Goal: Task Accomplishment & Management: Manage account settings

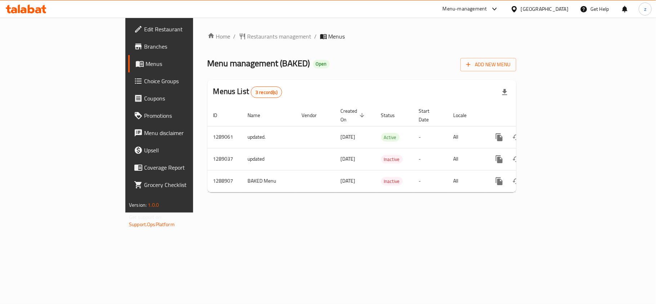
click at [128, 86] on link "Choice Groups" at bounding box center [181, 80] width 107 height 17
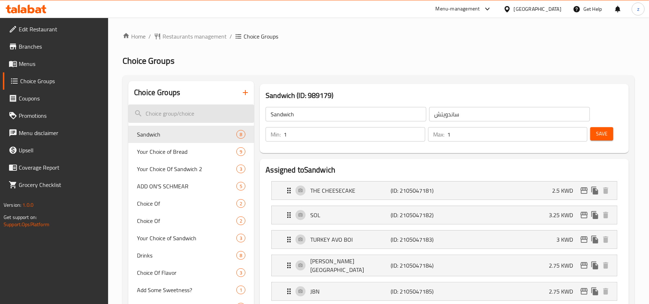
click at [172, 109] on input "search" at bounding box center [191, 113] width 126 height 18
paste input "Add On"
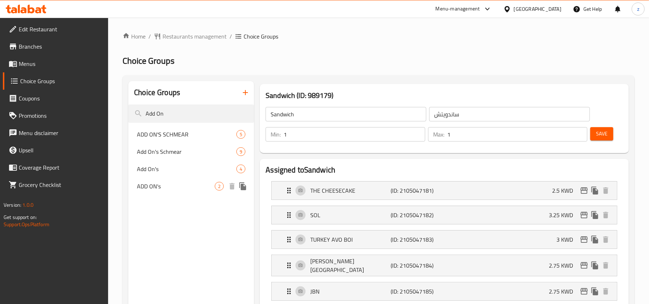
type input "Add On"
click at [185, 188] on span "ADD ON's" at bounding box center [176, 186] width 78 height 9
type input "ADD ON's"
type input "إضافات"
type input "0"
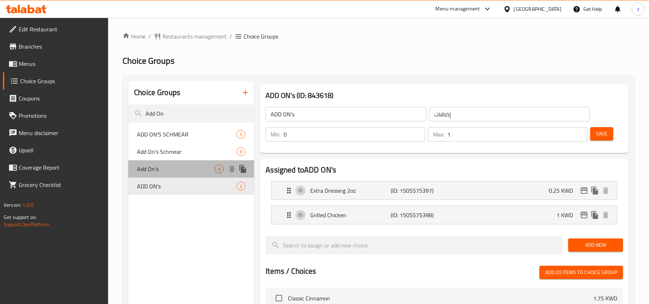
click at [179, 176] on div "Add On's 4" at bounding box center [191, 168] width 126 height 17
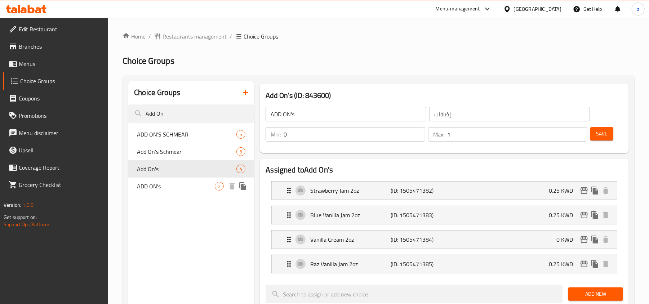
type input "Add On's"
type input "2"
click at [167, 153] on span "Add On's Schmear" at bounding box center [176, 151] width 78 height 9
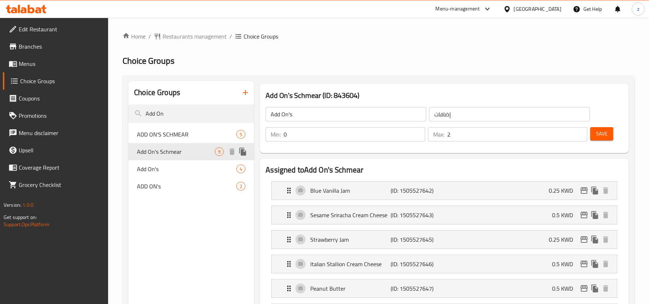
type input "Add On's Schmear"
type input "الإضافات شْمير"
type input "1"
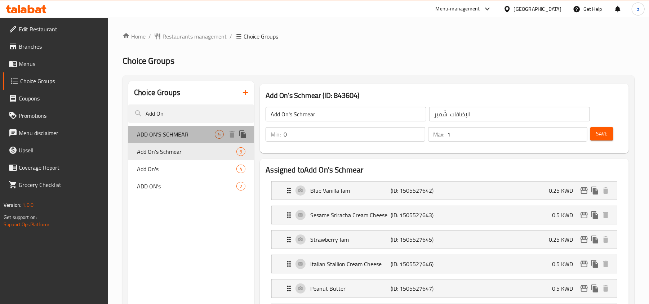
click at [167, 133] on span "ADD ON'S SCHMEAR" at bounding box center [176, 134] width 78 height 9
type input "ADD ON'S SCHMEAR"
type input "إضافات شمير"
type input "5"
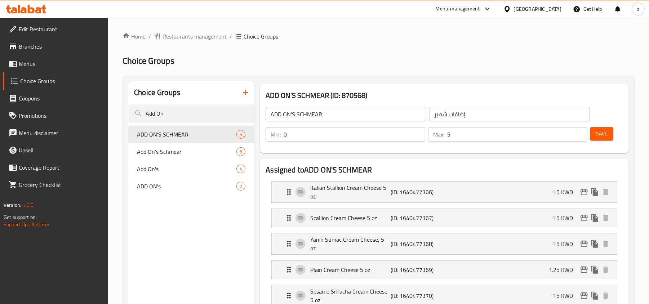
click at [48, 82] on span "Choice Groups" at bounding box center [61, 81] width 82 height 9
click at [25, 28] on span "Edit Restaurant" at bounding box center [61, 29] width 84 height 9
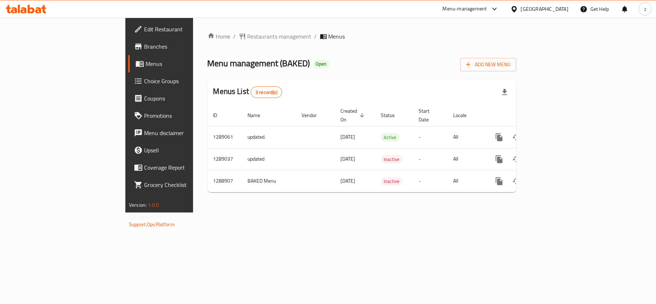
click at [210, 205] on div "Home / Restaurants management / Menus Menu management ( BAKED ) Open Add New Me…" at bounding box center [361, 115] width 337 height 195
click at [144, 29] on span "Edit Restaurant" at bounding box center [186, 29] width 85 height 9
click at [144, 84] on span "Choice Groups" at bounding box center [186, 81] width 85 height 9
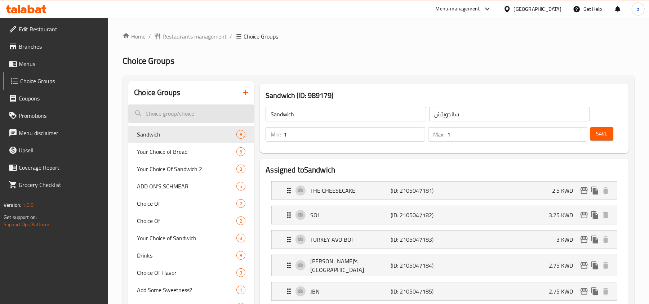
click at [176, 113] on input "search" at bounding box center [191, 113] width 126 height 18
paste input "Add On"
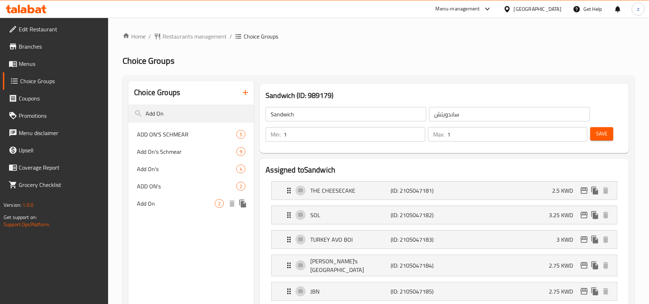
type input "Add On"
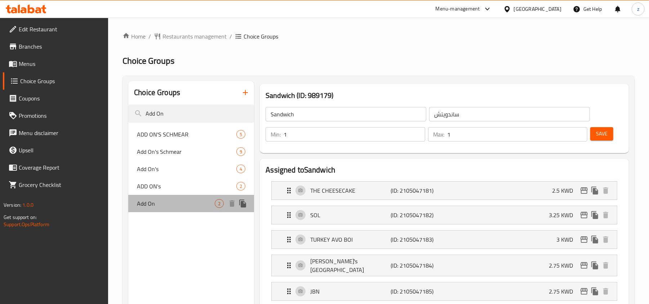
click at [156, 208] on div "Add On 2" at bounding box center [191, 203] width 126 height 17
type input "Add On"
type input "أضف على"
type input "0"
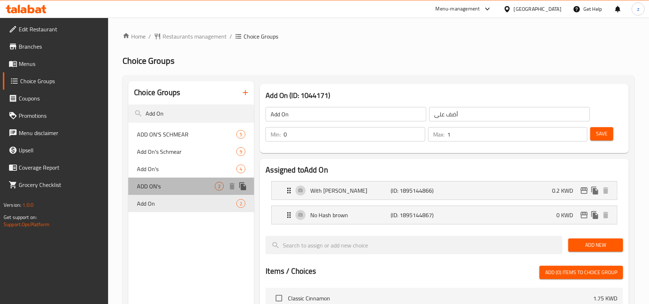
click at [176, 185] on span "ADD ON's" at bounding box center [176, 186] width 78 height 9
type input "ADD ON's"
type input "إضافات"
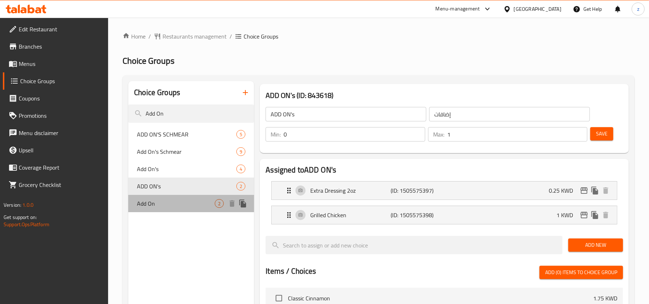
click at [182, 199] on span "Add On" at bounding box center [176, 203] width 78 height 9
type input "Add On"
type input "أضف على"
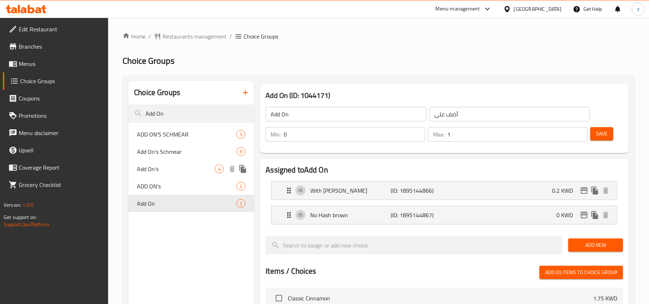
click at [153, 169] on span "Add On's" at bounding box center [176, 169] width 78 height 9
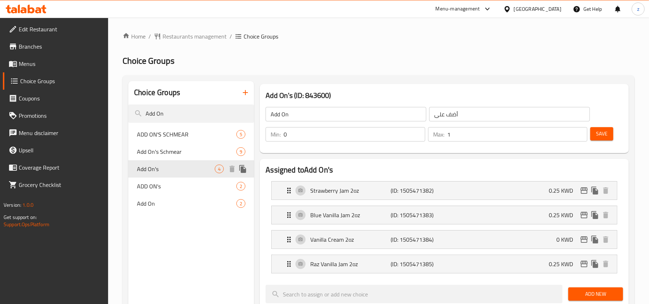
type input "Add On's"
type input "إضافات"
type input "2"
click at [187, 114] on input "Add On" at bounding box center [191, 113] width 126 height 18
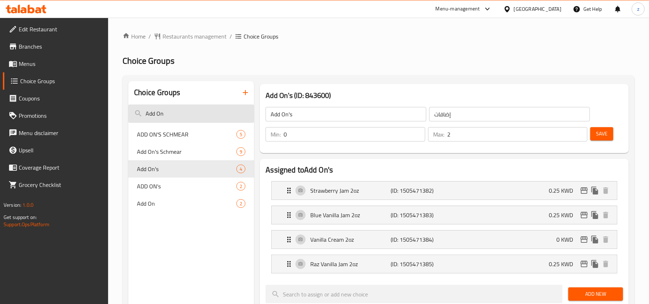
click at [187, 114] on input "Add On" at bounding box center [191, 113] width 126 height 18
paste input "CHOICE OF:"
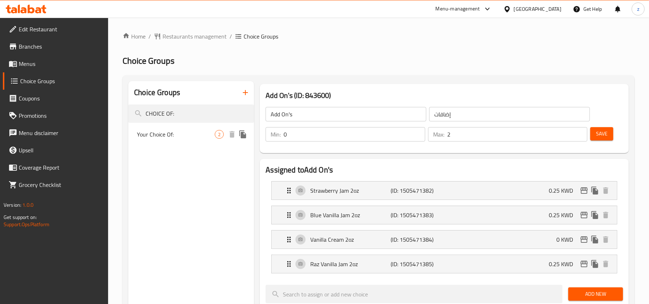
type input "CHOICE OF:"
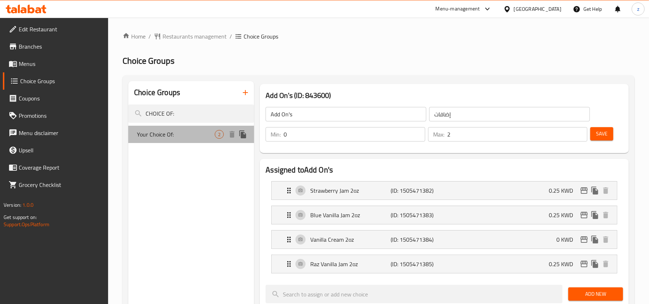
click at [171, 135] on span "Your Choice Of:" at bounding box center [176, 134] width 78 height 9
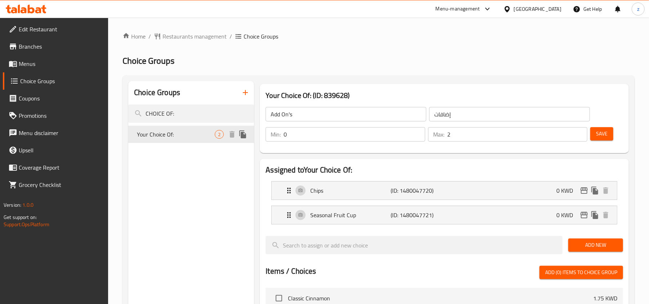
type input "Your Choice Of:"
type input "إختيارك من:"
type input "1"
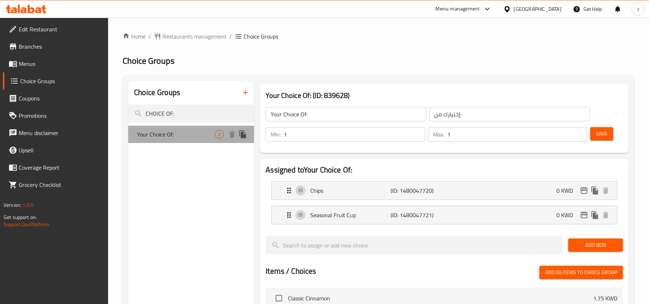
click at [172, 139] on span "Your Choice Of:" at bounding box center [176, 134] width 78 height 9
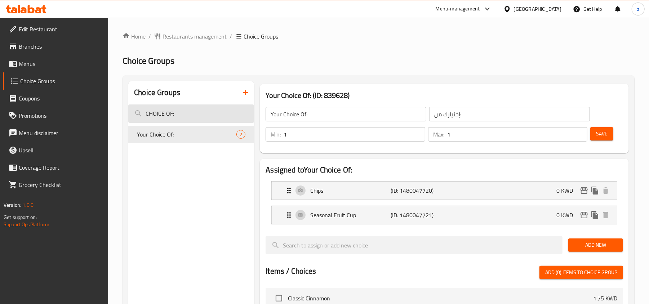
click at [180, 117] on input "CHOICE OF:" at bounding box center [191, 113] width 126 height 18
paste input "Add On"
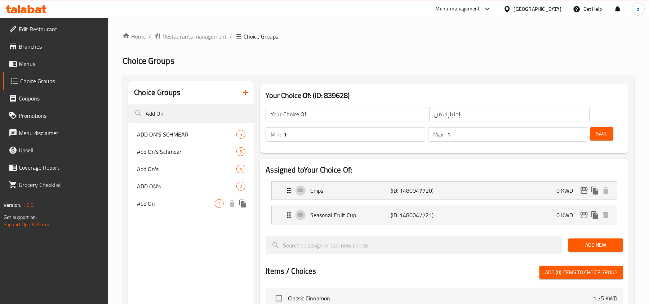
type input "Add On"
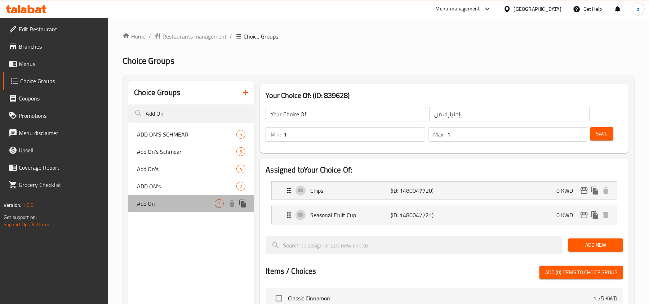
click at [162, 196] on div "Add On 2" at bounding box center [191, 203] width 126 height 17
type input "Add On"
type input "أضف على"
type input "0"
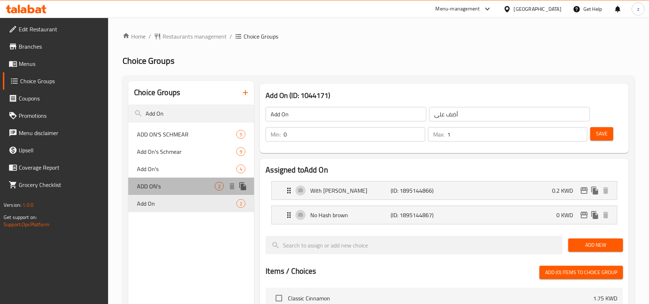
click at [162, 186] on span "ADD ON's" at bounding box center [176, 186] width 78 height 9
type input "ADD ON's"
type input "إضافات"
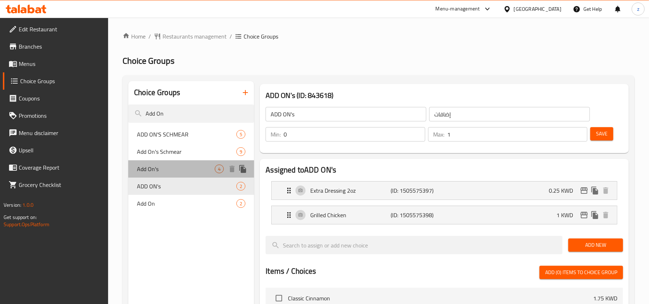
click at [163, 171] on span "Add On's" at bounding box center [176, 169] width 78 height 9
type input "Add On's"
type input "2"
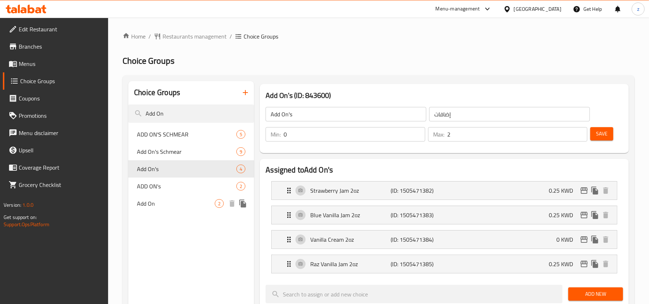
click at [153, 208] on span "Add On" at bounding box center [176, 203] width 78 height 9
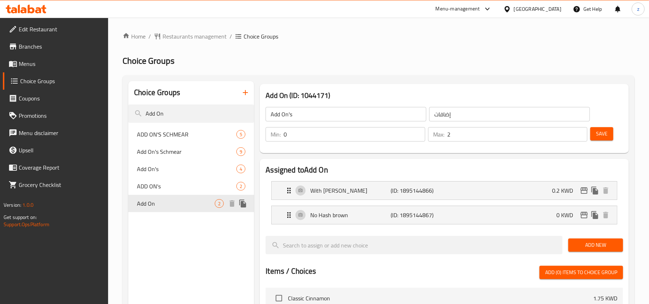
type input "Add On"
type input "أضف على"
type input "1"
click at [288, 194] on icon "Expand" at bounding box center [289, 190] width 9 height 9
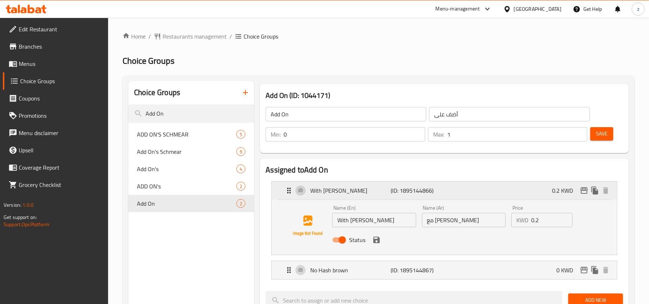
click at [288, 194] on icon "Expand" at bounding box center [289, 190] width 9 height 9
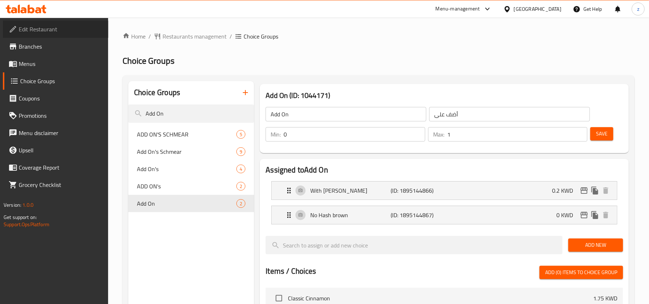
click at [49, 37] on link "Edit Restaurant" at bounding box center [56, 29] width 106 height 17
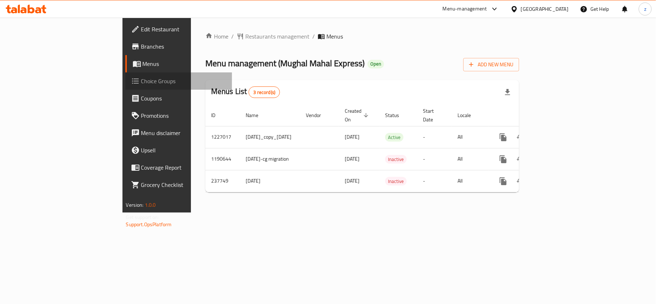
click at [141, 84] on span "Choice Groups" at bounding box center [183, 81] width 85 height 9
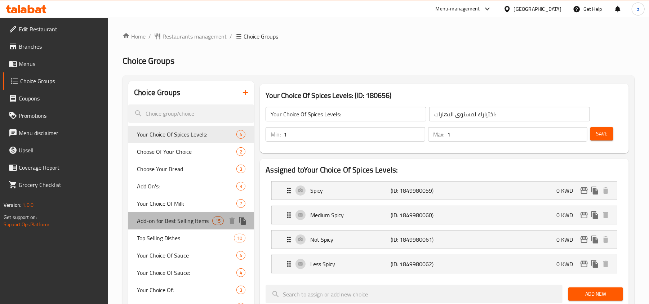
click at [165, 221] on span "Add-on for Best Selling Items" at bounding box center [174, 220] width 75 height 9
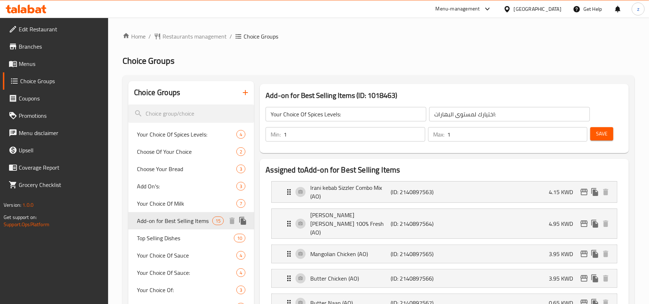
type input "Add-on for Best Selling Items"
type input "إضافات لأفضل العناصرمبيعًا"
type input "0"
type input "15"
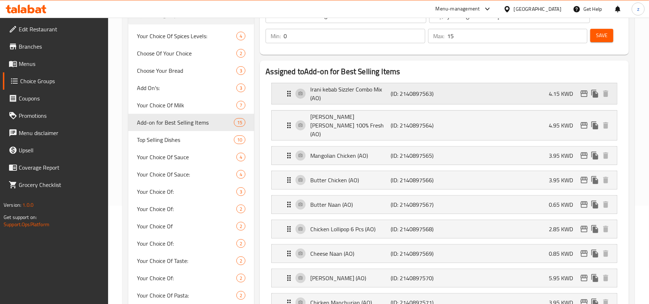
scroll to position [48, 0]
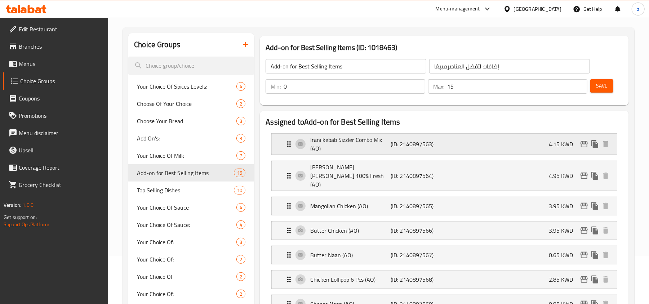
click at [290, 144] on icon "Expand" at bounding box center [289, 144] width 4 height 6
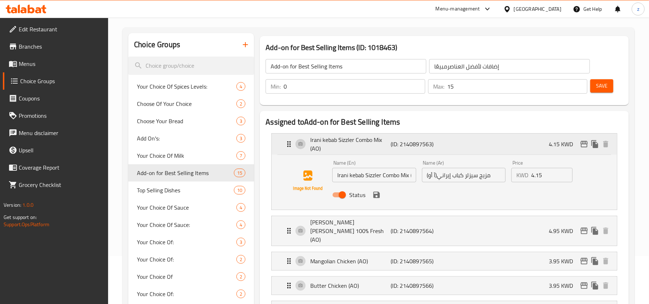
click at [290, 144] on icon "Expand" at bounding box center [289, 144] width 4 height 6
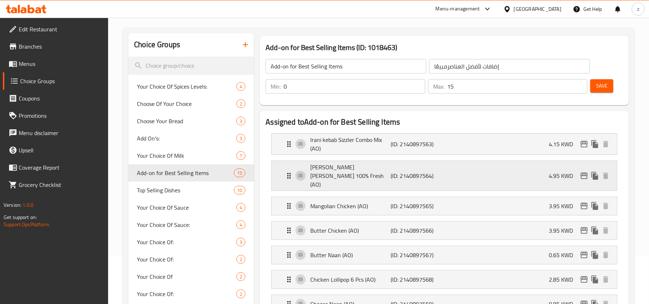
click at [292, 172] on icon "Expand" at bounding box center [289, 175] width 9 height 9
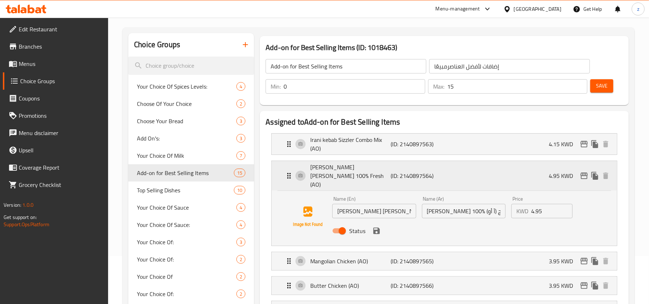
click at [292, 172] on icon "Expand" at bounding box center [289, 175] width 9 height 9
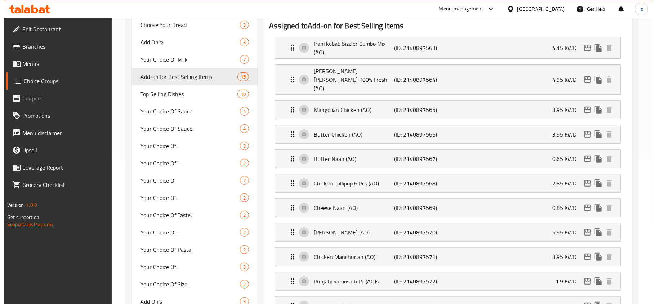
scroll to position [0, 0]
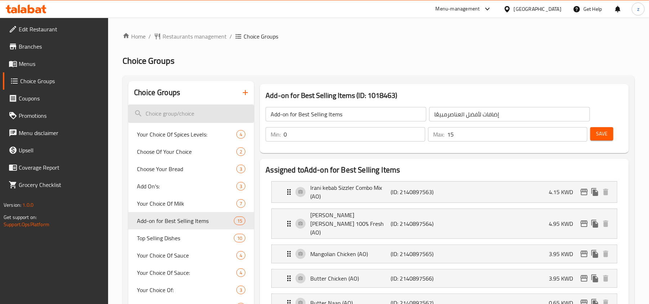
click at [161, 116] on input "search" at bounding box center [191, 113] width 126 height 18
paste input "Add-on for Best Selling Items"
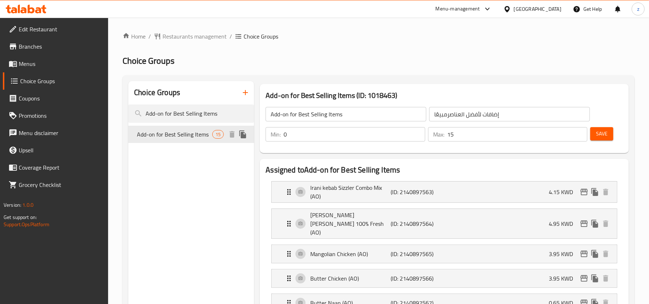
type input "Add-on for Best Selling Items"
click at [169, 134] on span "Add-on for Best Selling Items" at bounding box center [174, 134] width 75 height 9
click at [192, 32] on span "Restaurants management" at bounding box center [194, 36] width 64 height 9
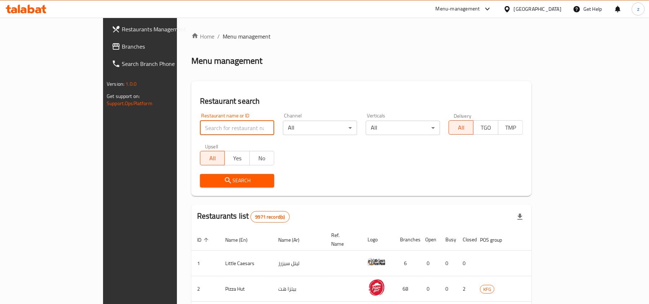
click at [200, 127] on input "search" at bounding box center [237, 128] width 74 height 14
paste input "764604"
click button "Search" at bounding box center [237, 180] width 74 height 13
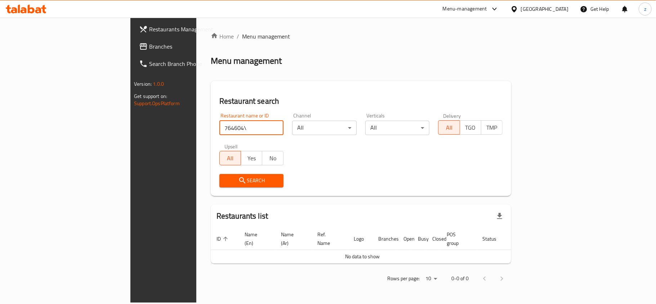
click at [219, 132] on input "764604\" at bounding box center [251, 128] width 64 height 14
type input "764604"
click button "Search" at bounding box center [251, 180] width 64 height 13
click at [225, 178] on span "Search" at bounding box center [251, 180] width 53 height 9
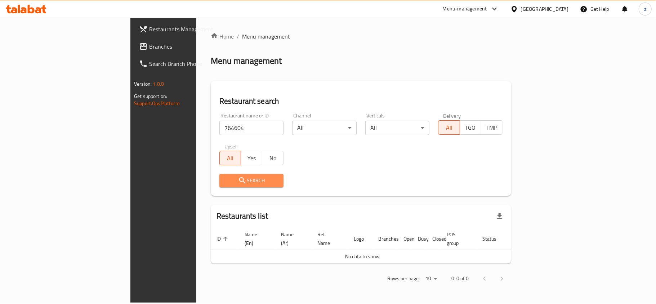
click at [225, 178] on span "Search" at bounding box center [251, 180] width 53 height 9
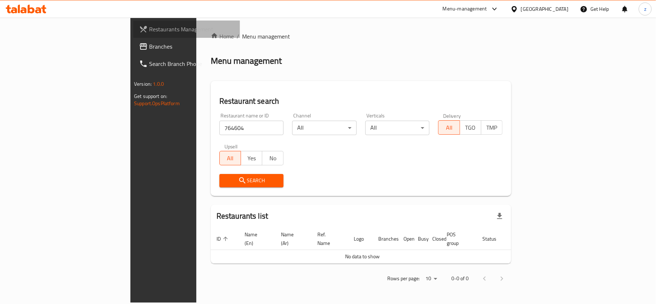
click at [133, 36] on link "Restaurants Management" at bounding box center [186, 29] width 107 height 17
click at [149, 29] on span "Restaurants Management" at bounding box center [191, 29] width 85 height 9
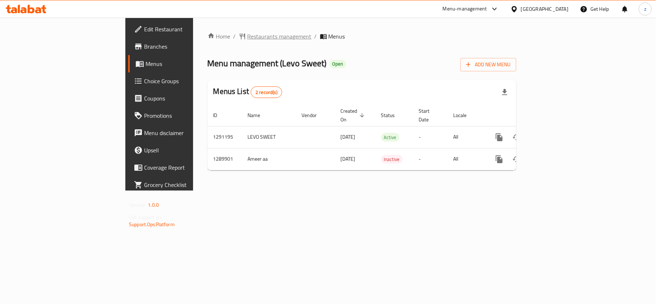
click at [247, 38] on span "Restaurants management" at bounding box center [279, 36] width 64 height 9
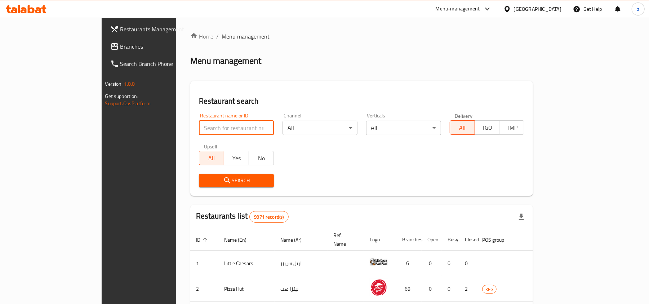
click at [199, 129] on input "search" at bounding box center [236, 128] width 75 height 14
paste input "697895"
type input "697895"
click button "Search" at bounding box center [236, 180] width 75 height 13
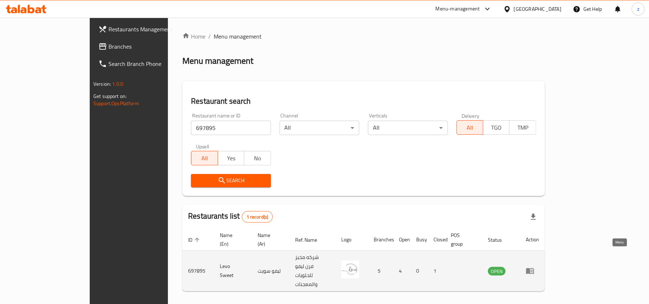
click at [534, 267] on icon "enhanced table" at bounding box center [529, 271] width 9 height 9
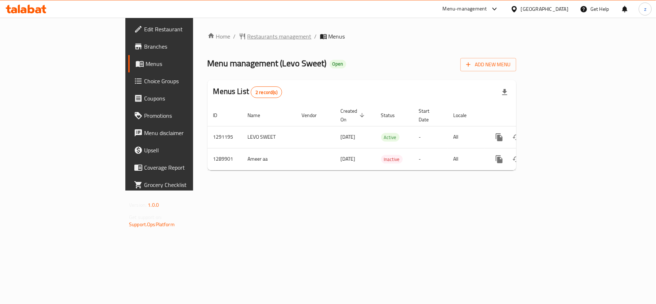
click at [247, 33] on span "Restaurants management" at bounding box center [279, 36] width 64 height 9
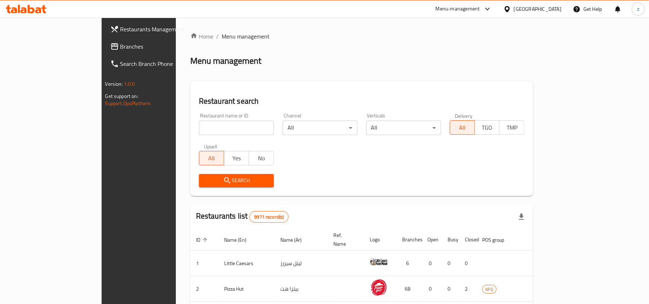
click at [194, 136] on div "Restaurant name or ID Restaurant name or ID" at bounding box center [236, 124] width 84 height 31
click at [199, 127] on input "search" at bounding box center [236, 128] width 75 height 14
paste input "697895"
type input "697895"
click button "Search" at bounding box center [236, 180] width 75 height 13
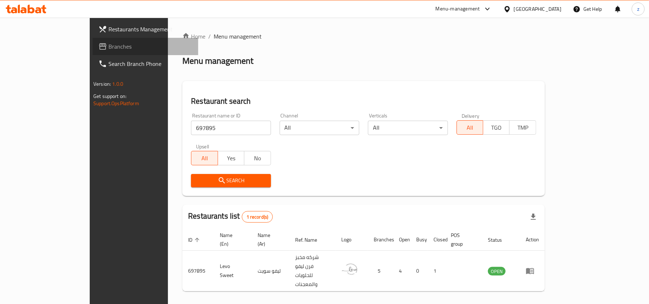
click at [108, 49] on span "Branches" at bounding box center [150, 46] width 84 height 9
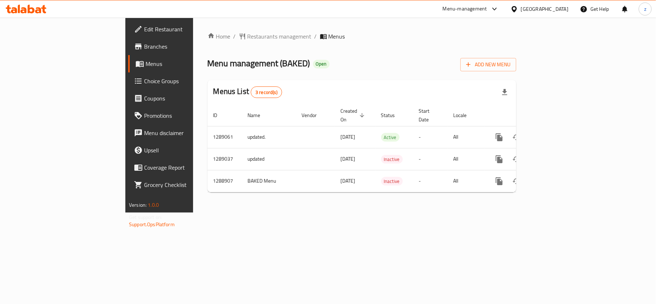
click at [144, 80] on span "Choice Groups" at bounding box center [186, 81] width 85 height 9
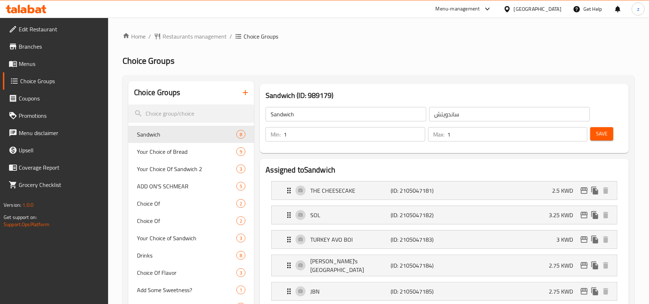
click at [195, 89] on div "Choice Groups" at bounding box center [191, 92] width 126 height 23
click at [188, 107] on input "search" at bounding box center [191, 113] width 126 height 18
paste input "Add On:"
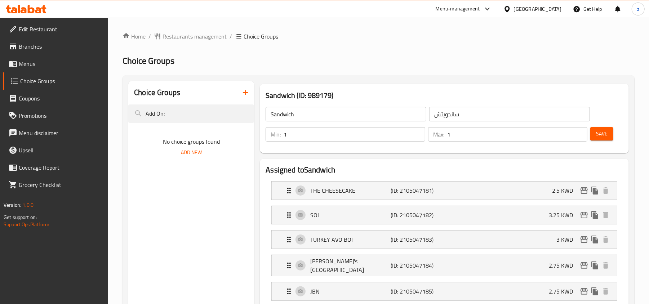
type input "Add On:"
click at [199, 38] on span "Restaurants management" at bounding box center [194, 36] width 64 height 9
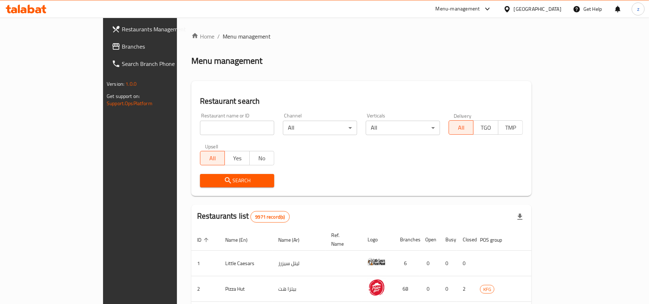
click at [556, 6] on div "[GEOGRAPHIC_DATA]" at bounding box center [538, 9] width 48 height 8
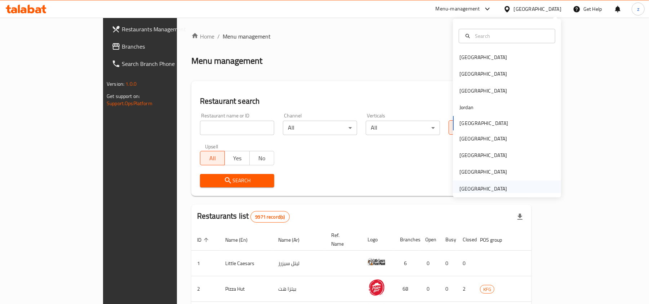
click at [464, 191] on div "[GEOGRAPHIC_DATA]" at bounding box center [483, 189] width 48 height 8
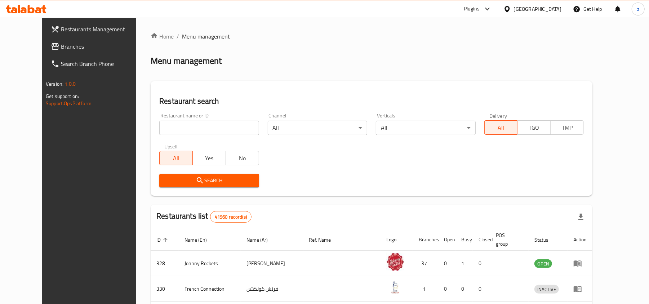
click at [61, 48] on span "Branches" at bounding box center [103, 46] width 84 height 9
